Goal: Check status: Check status

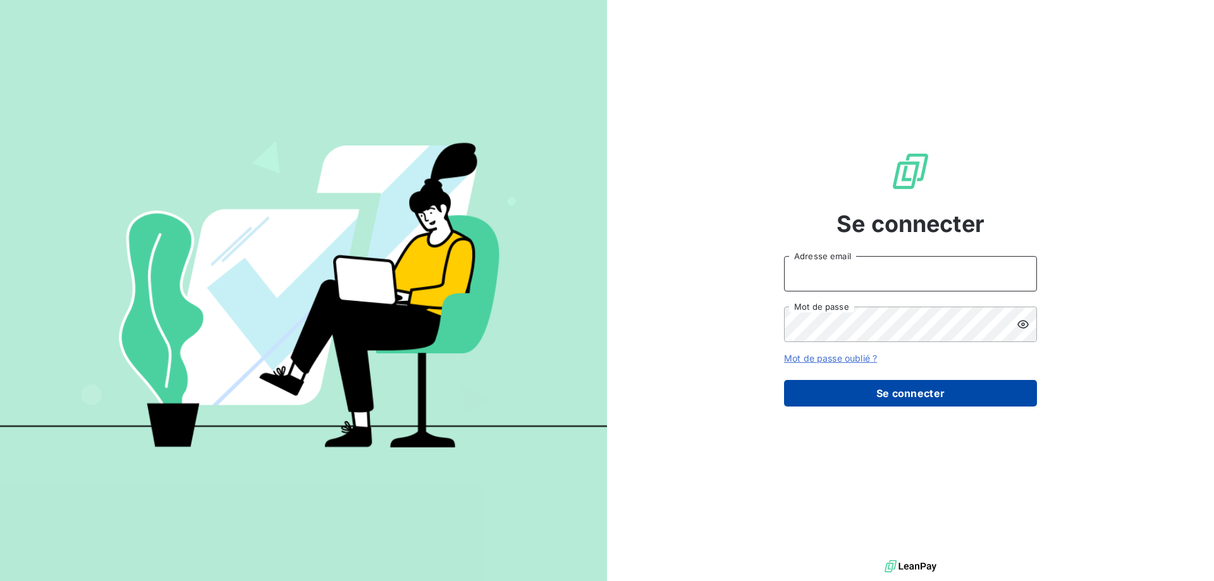
type input "[EMAIL_ADDRESS][DOMAIN_NAME]"
click at [918, 395] on button "Se connecter" at bounding box center [910, 393] width 253 height 27
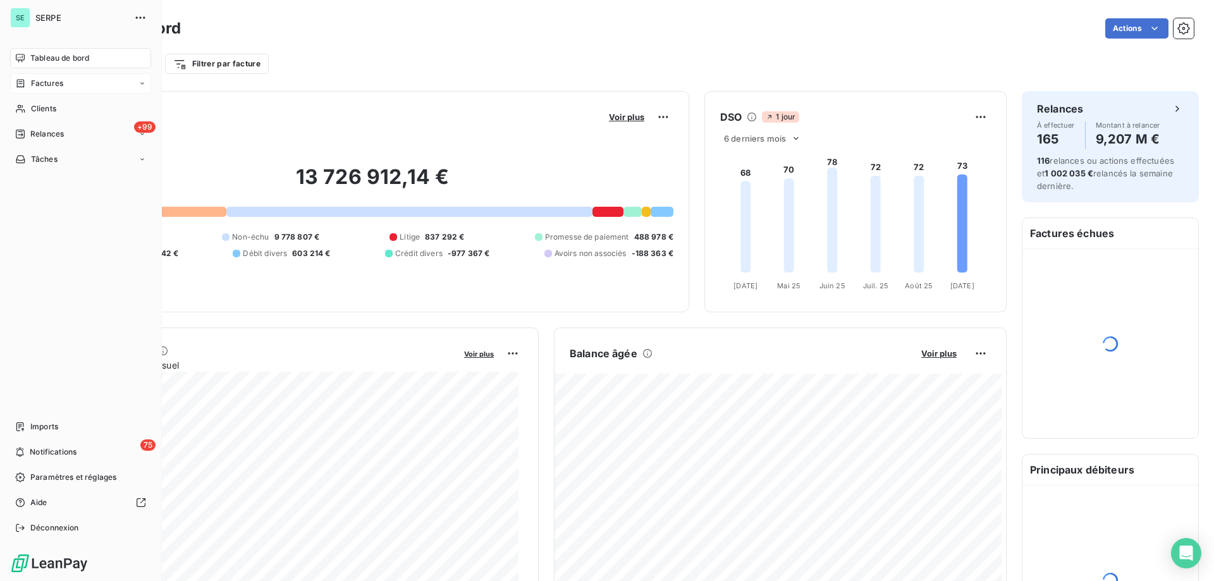
click at [46, 79] on span "Factures" at bounding box center [47, 83] width 32 height 11
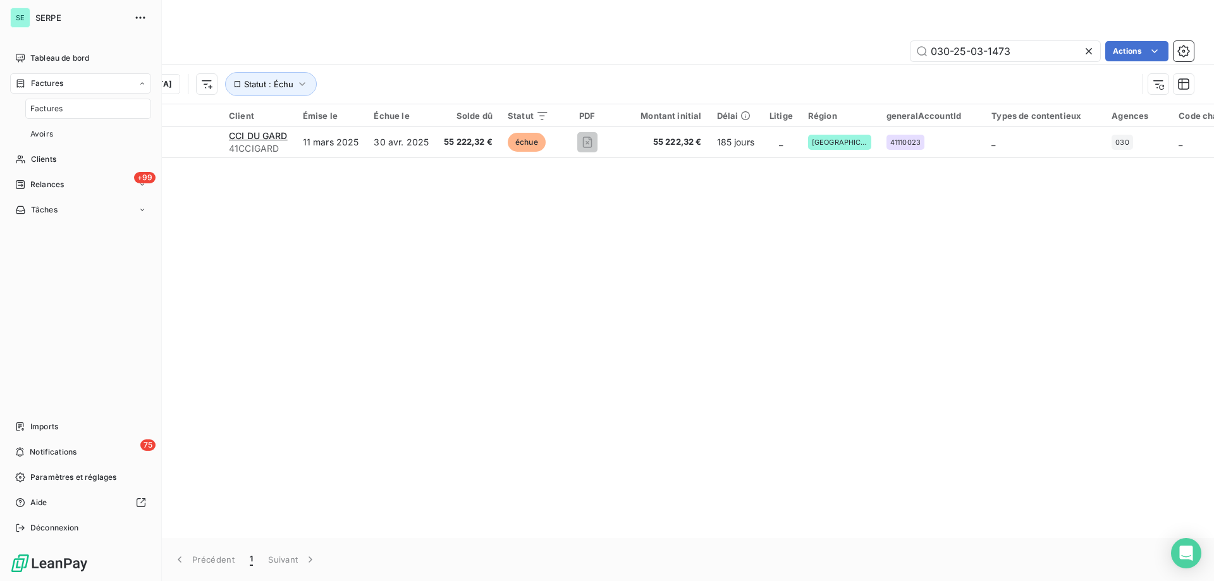
click at [44, 107] on span "Factures" at bounding box center [46, 108] width 32 height 11
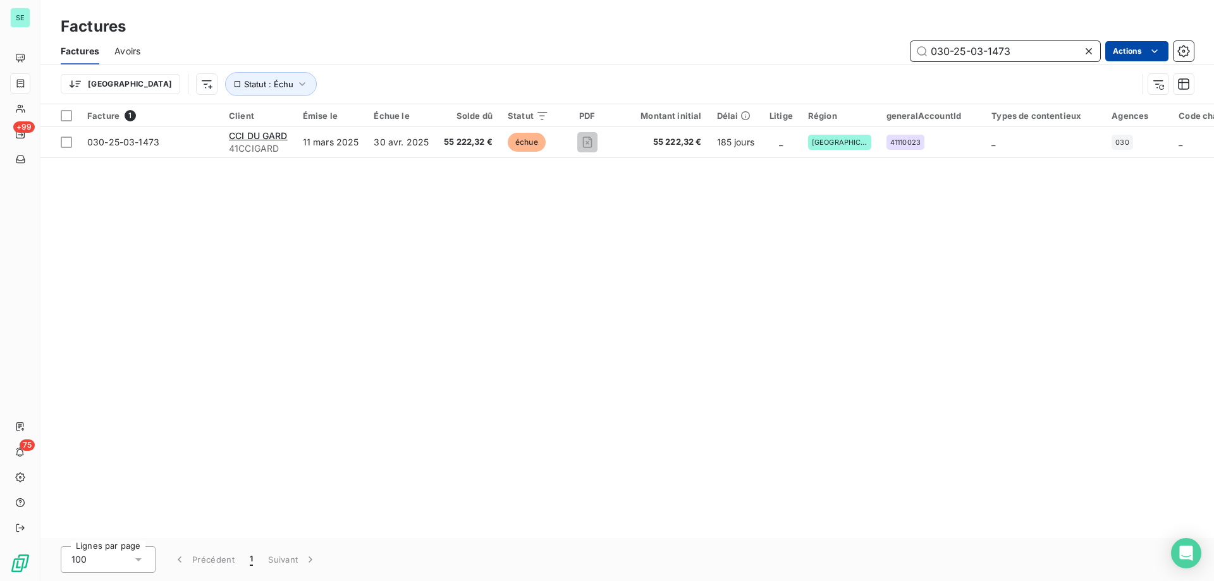
drag, startPoint x: 976, startPoint y: 50, endPoint x: 1120, endPoint y: 49, distance: 144.2
click at [1120, 49] on div "030-25-03-1473 Actions" at bounding box center [675, 51] width 1038 height 20
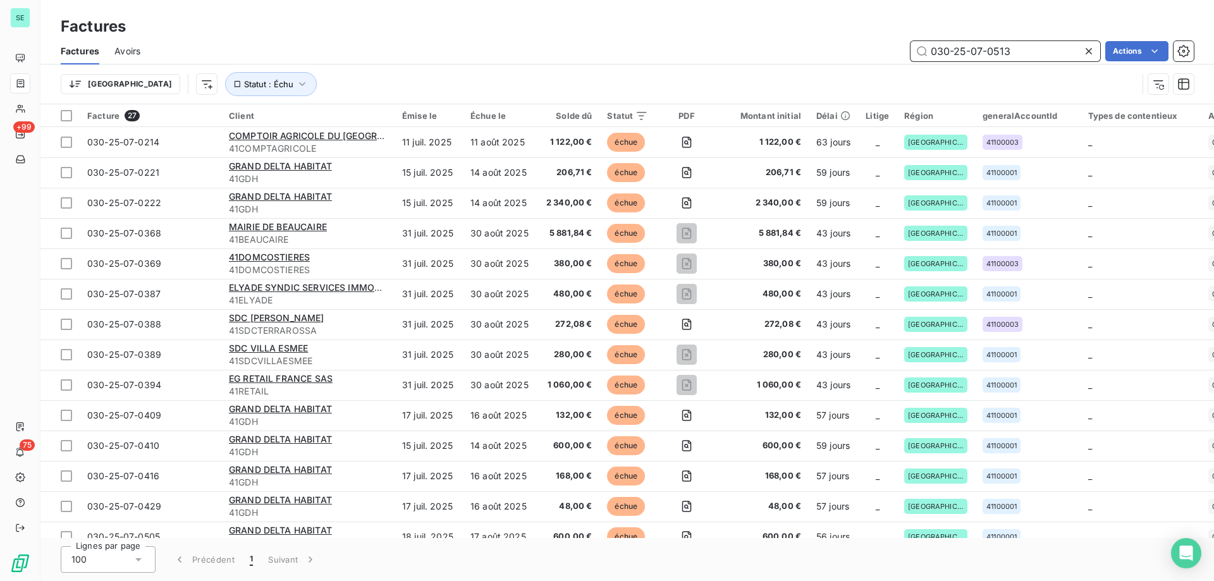
type input "030-25-07-0513"
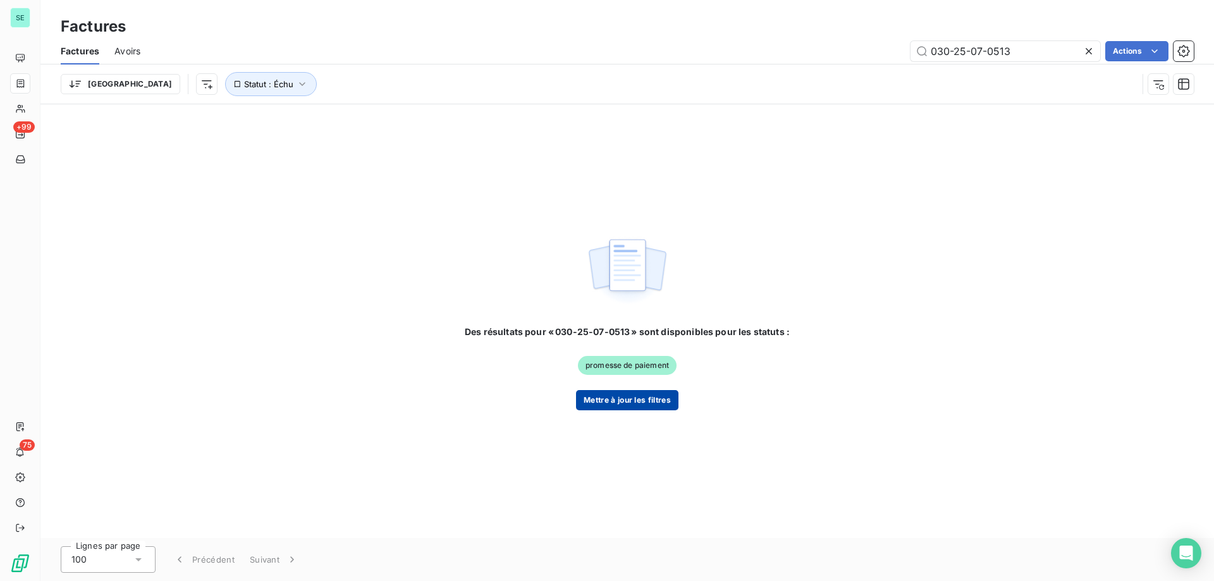
click at [625, 402] on button "Mettre à jour les filtres" at bounding box center [627, 400] width 102 height 20
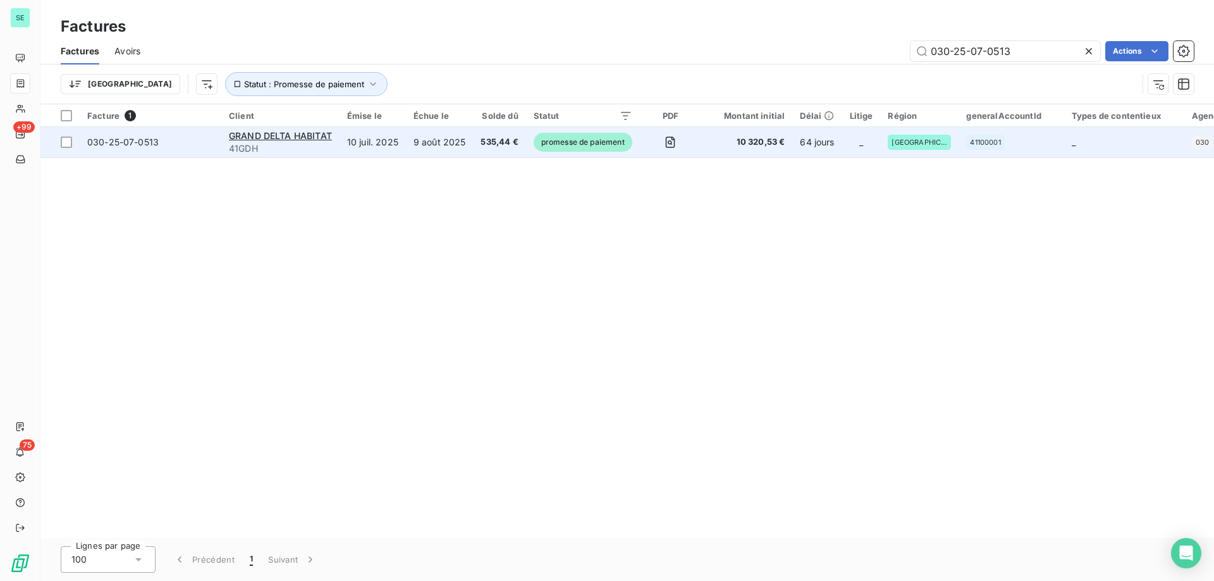
click at [316, 145] on span "41GDH" at bounding box center [280, 148] width 103 height 13
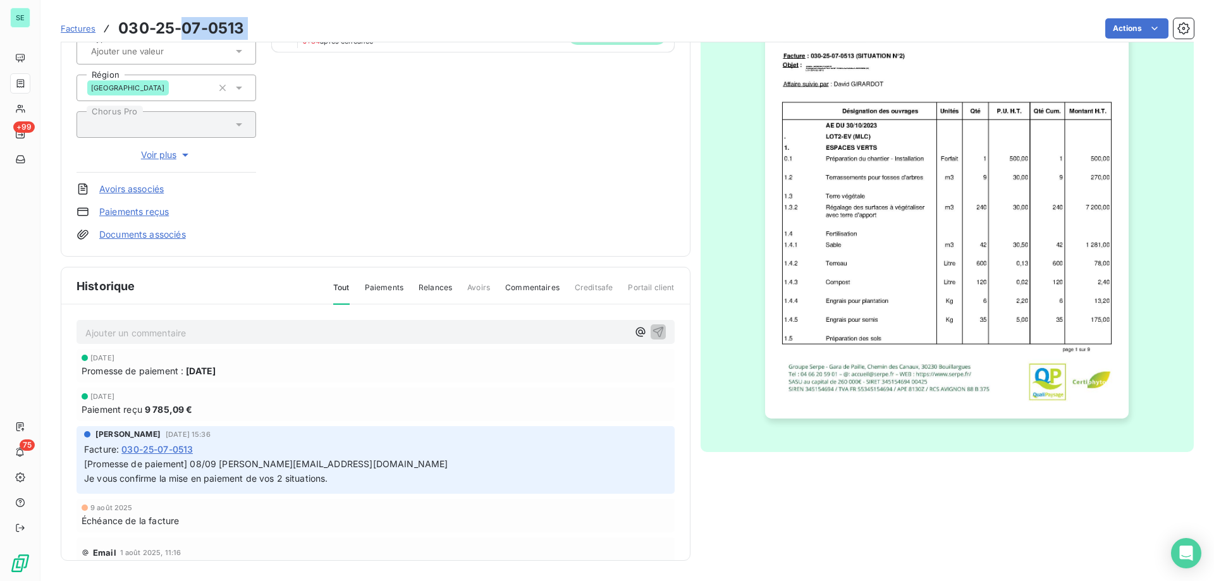
drag, startPoint x: 186, startPoint y: 26, endPoint x: 291, endPoint y: 24, distance: 105.0
click at [291, 24] on div "Factures 030-25-07-0513 Actions" at bounding box center [627, 28] width 1133 height 27
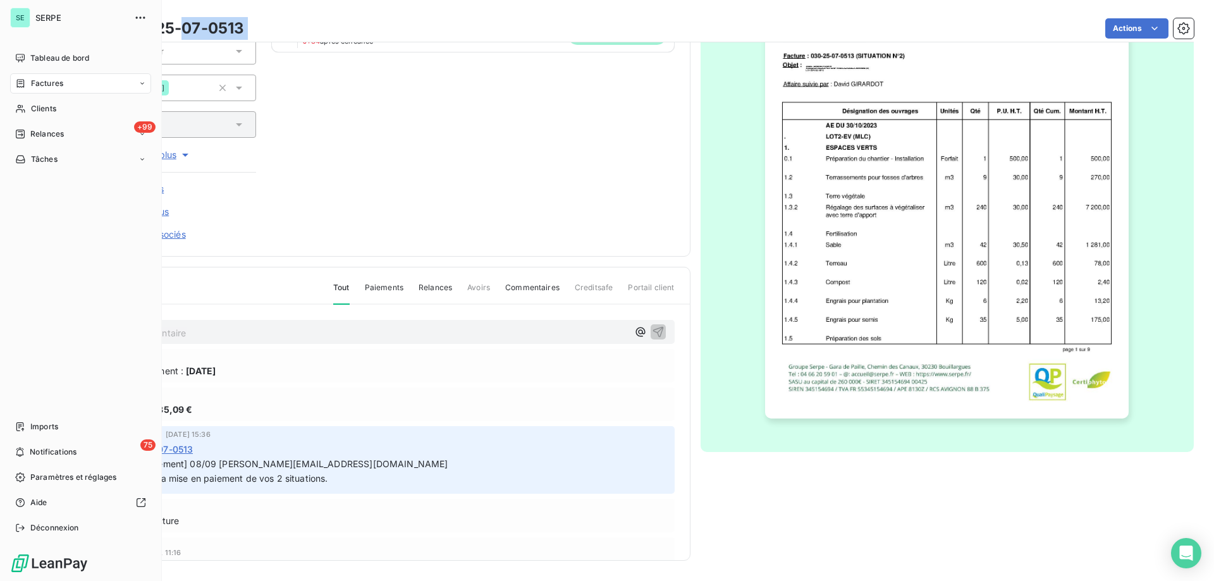
click at [41, 82] on span "Factures" at bounding box center [47, 83] width 32 height 11
click at [62, 109] on span "Factures" at bounding box center [46, 108] width 32 height 11
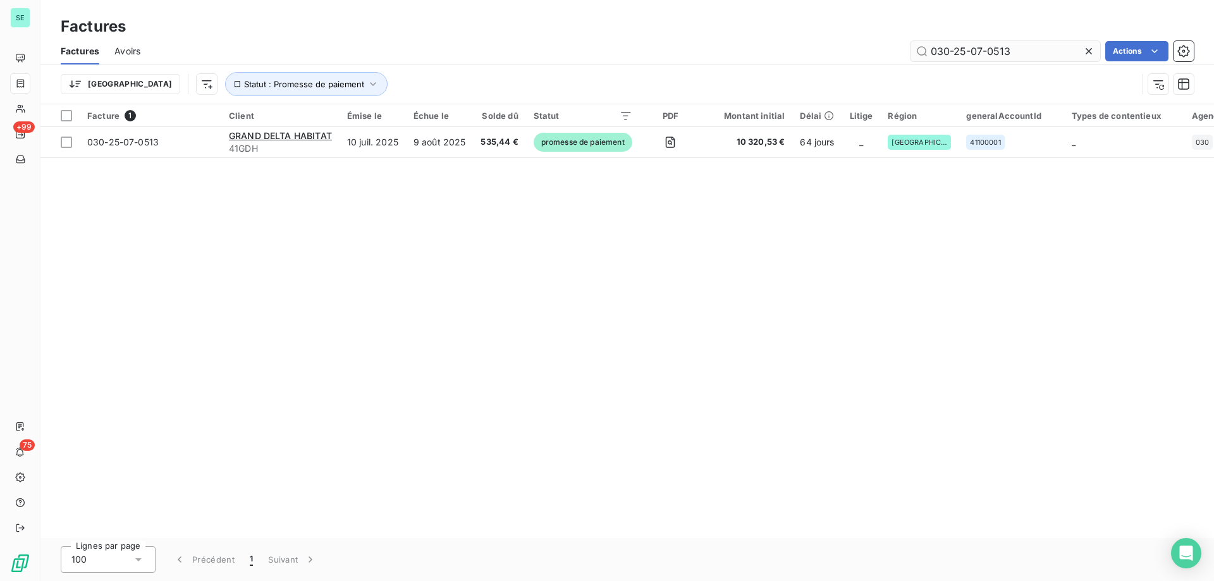
drag, startPoint x: 975, startPoint y: 52, endPoint x: 1078, endPoint y: 54, distance: 103.1
click at [1078, 54] on input "030-25-07-0513" at bounding box center [1006, 51] width 190 height 20
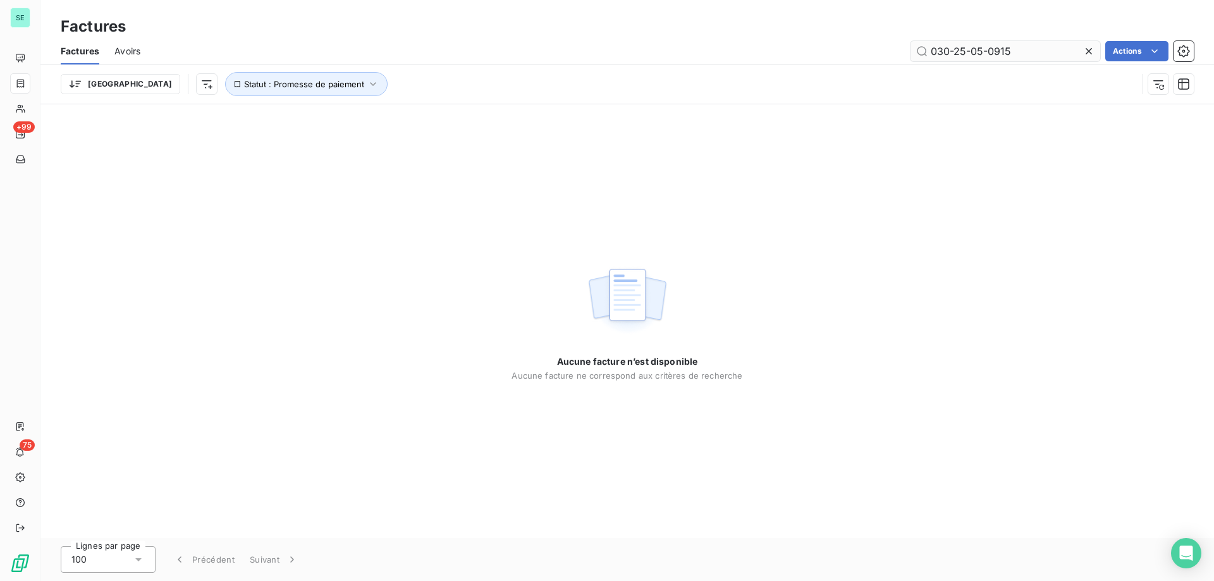
type input "030-25-05-0915"
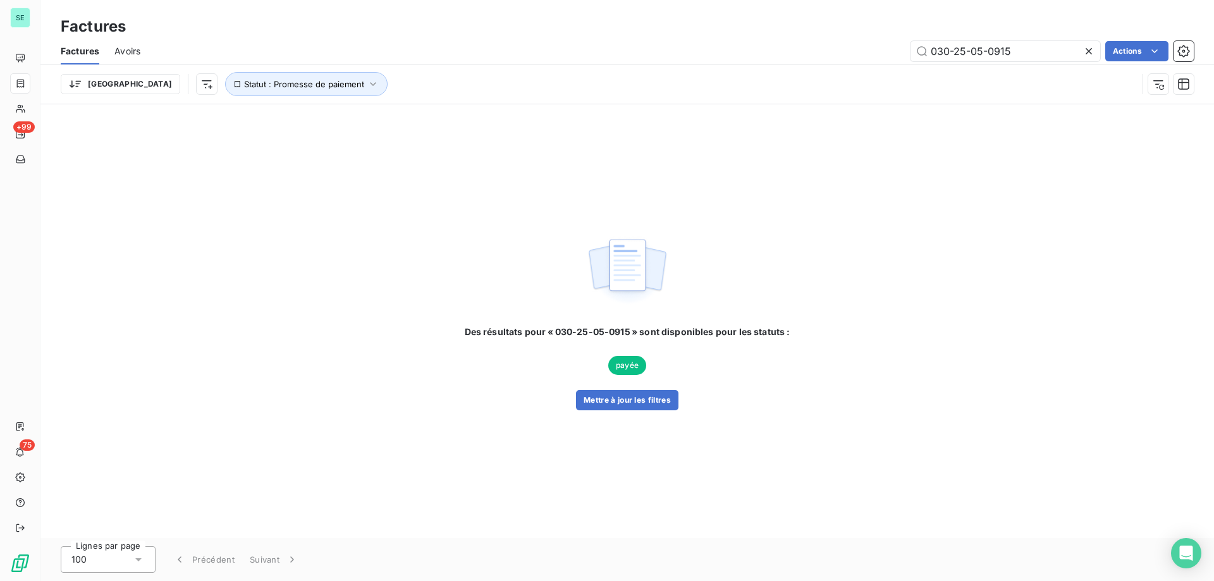
click at [708, 374] on div "Des résultats pour « 030-25-05-0915 » sont disponibles pour les statuts : payée…" at bounding box center [628, 368] width 326 height 85
click at [622, 366] on span "payée" at bounding box center [627, 365] width 38 height 19
click at [622, 401] on button "Mettre à jour les filtres" at bounding box center [627, 400] width 102 height 20
